Goal: Find specific page/section: Find specific page/section

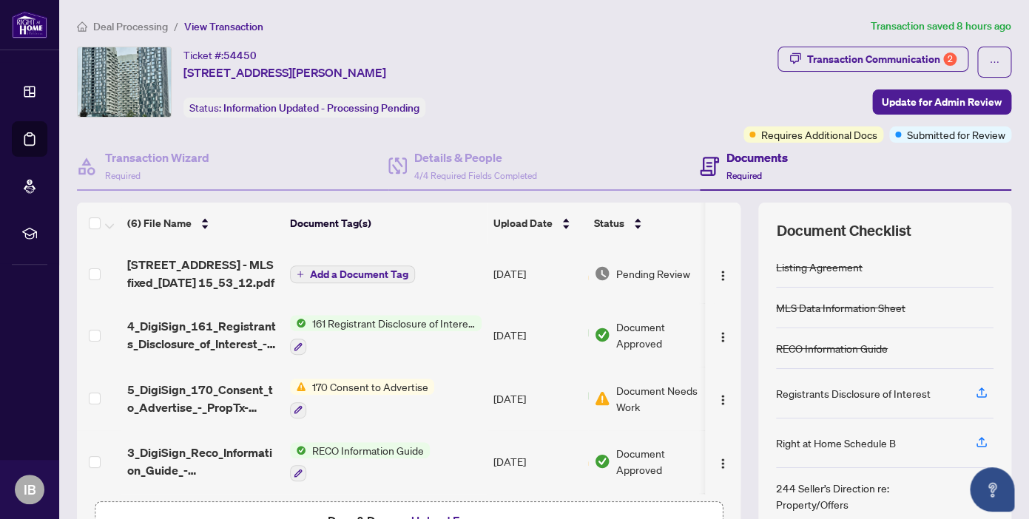
scroll to position [100, 0]
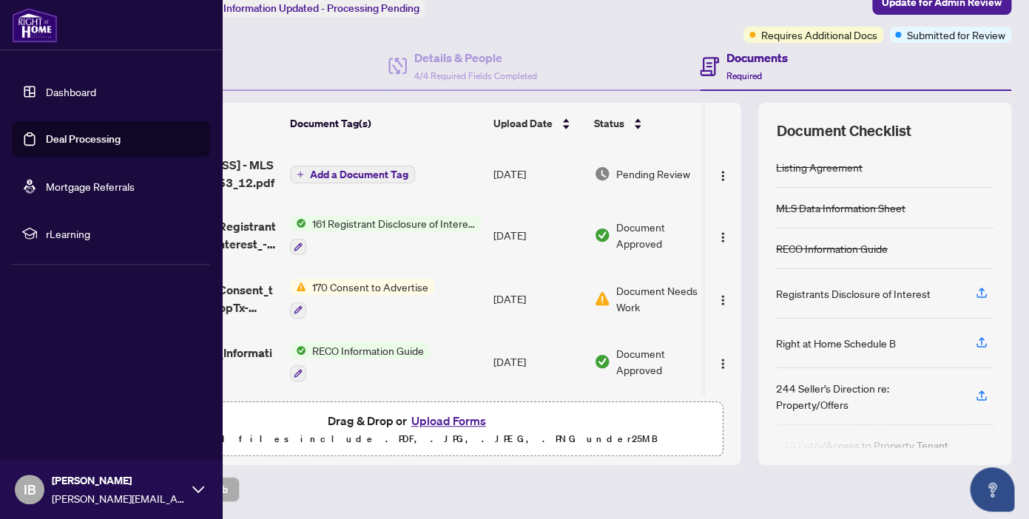
click at [78, 91] on link "Dashboard" at bounding box center [71, 91] width 50 height 13
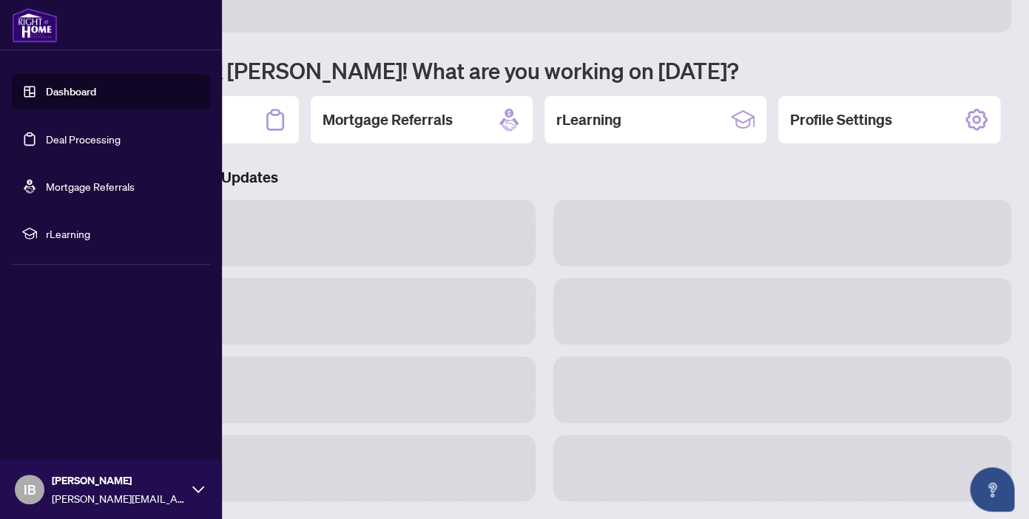
scroll to position [87, 0]
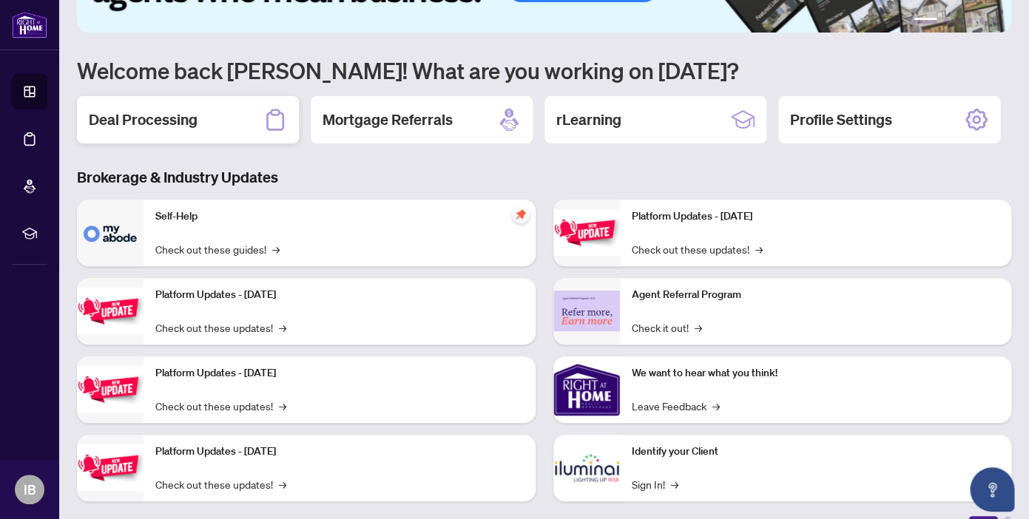
click at [236, 129] on div "Deal Processing" at bounding box center [188, 119] width 222 height 47
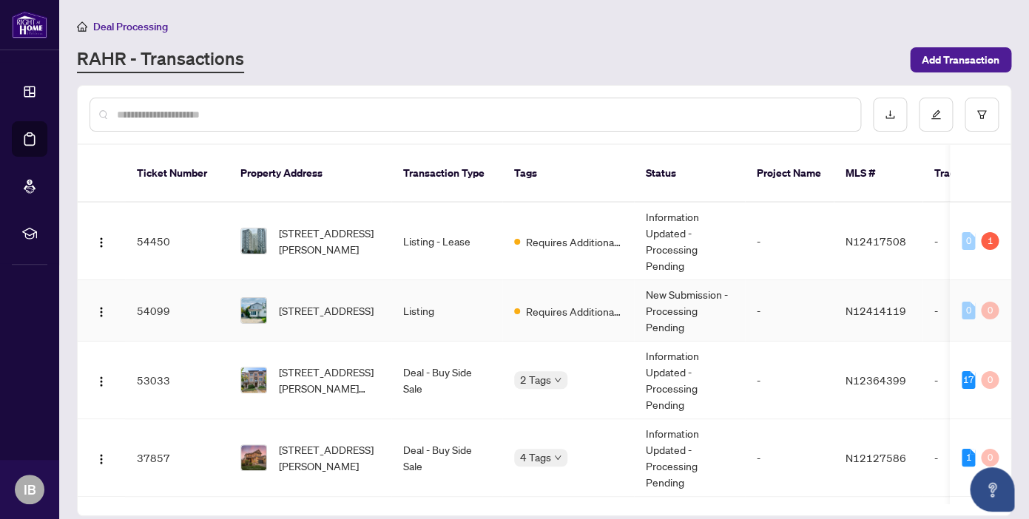
click at [573, 283] on td "Requires Additional Docs" at bounding box center [568, 310] width 132 height 61
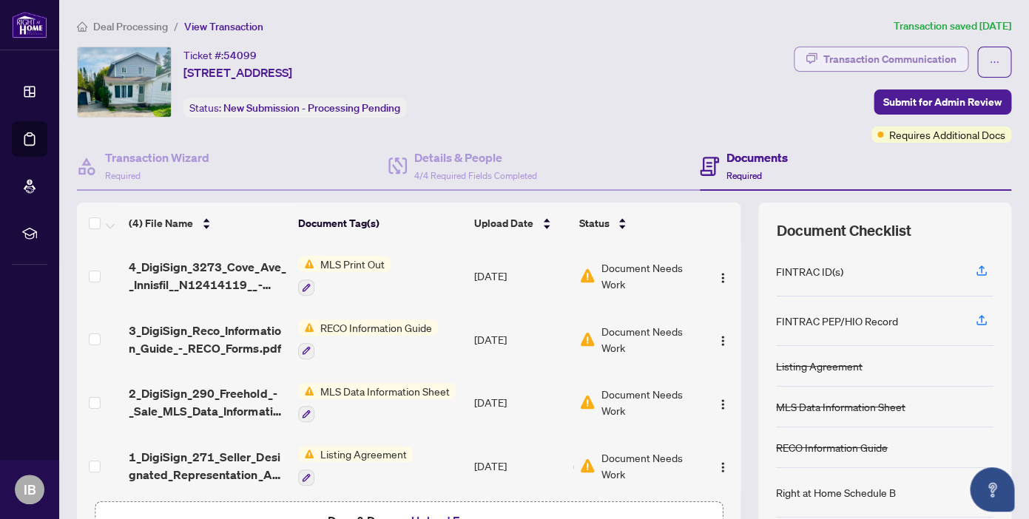
click at [894, 64] on div "Transaction Communication" at bounding box center [889, 59] width 133 height 24
